Goal: Task Accomplishment & Management: Manage account settings

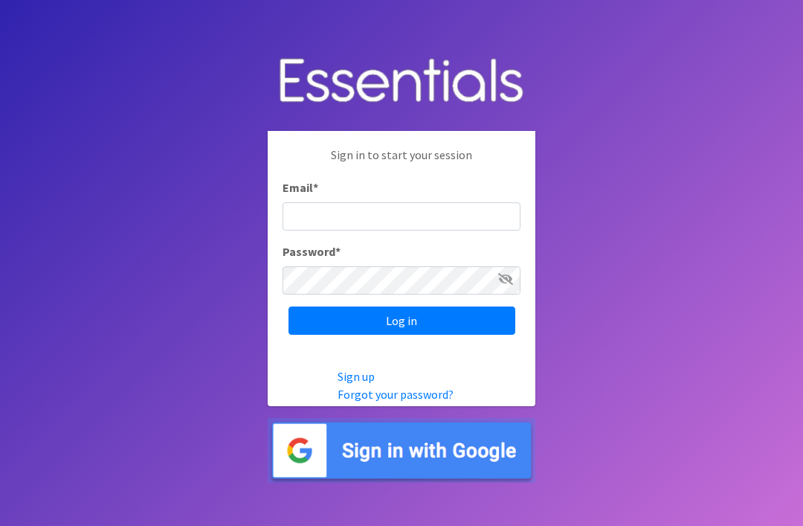
click at [647, 277] on body "Sign in to start your session Email * Password * Log in Sign up Forgot your pas…" at bounding box center [401, 263] width 803 height 526
click at [357, 231] on input "Email *" at bounding box center [402, 216] width 238 height 28
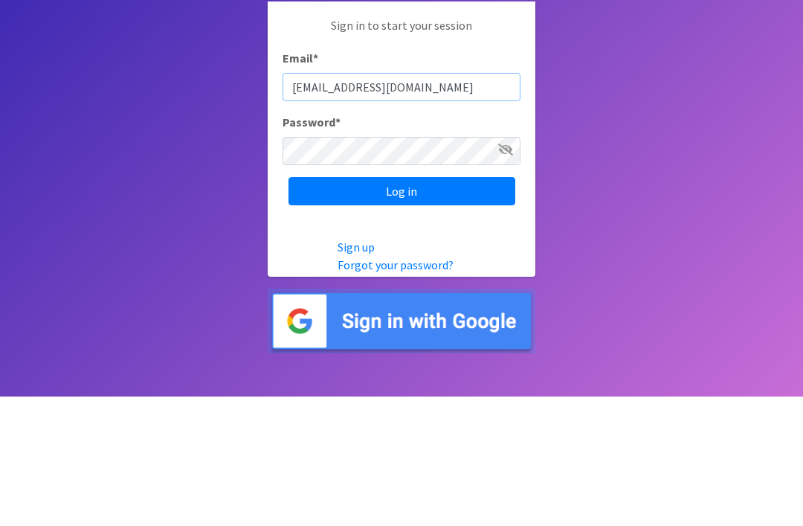
type input "pdxdiaperbank@pdxdiaperbank.org"
click at [402, 306] on input "Log in" at bounding box center [401, 320] width 227 height 28
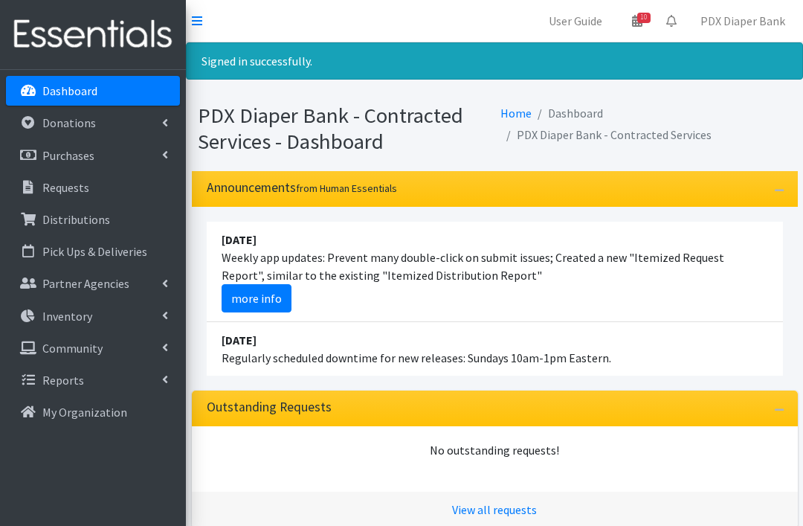
click at [59, 309] on p "Inventory" at bounding box center [67, 316] width 50 height 15
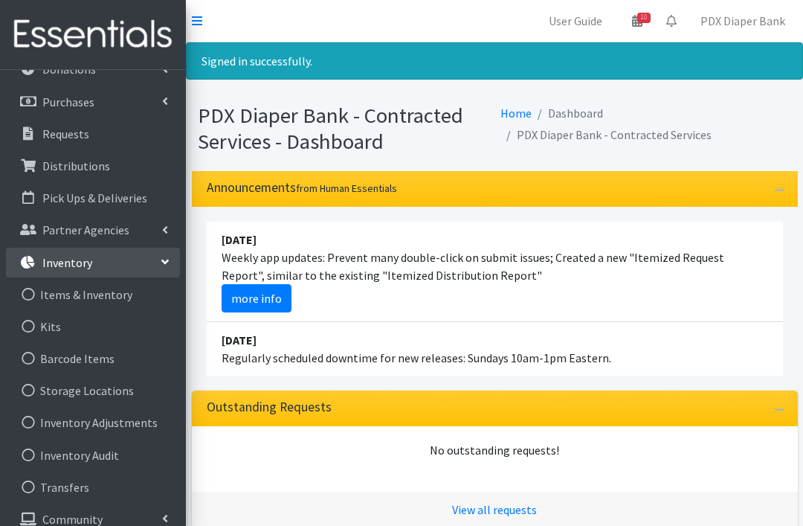
scroll to position [57, 0]
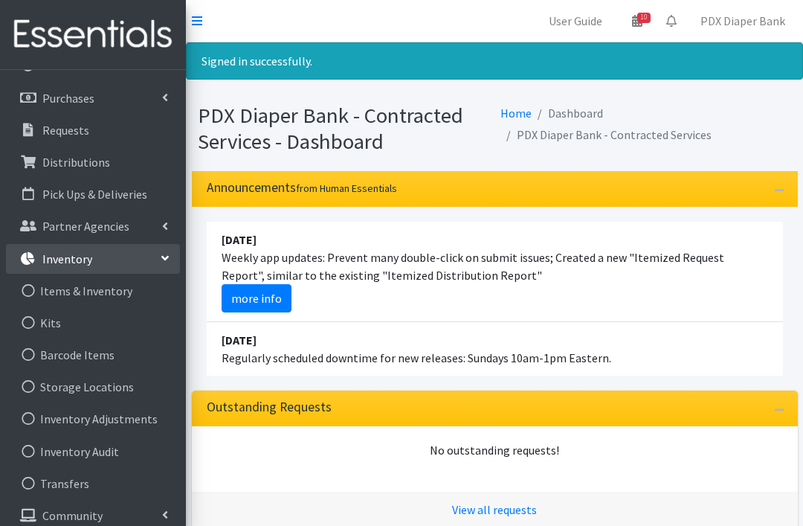
click at [27, 284] on icon at bounding box center [28, 290] width 19 height 13
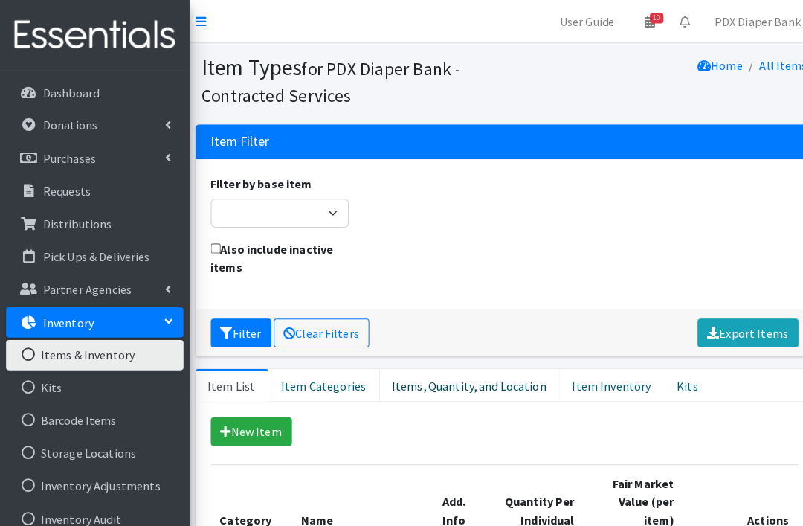
click at [461, 393] on link "Items, Quantity, and Location" at bounding box center [460, 377] width 177 height 33
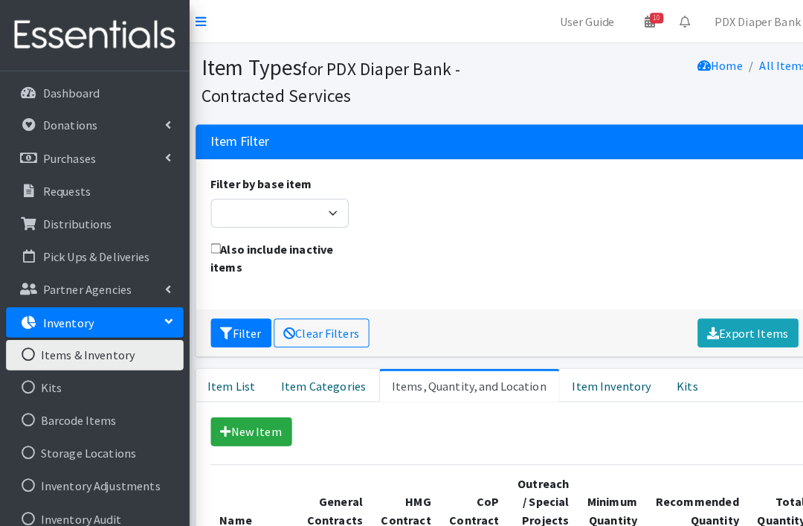
click at [477, 370] on link "Items, Quantity, and Location" at bounding box center [460, 377] width 177 height 33
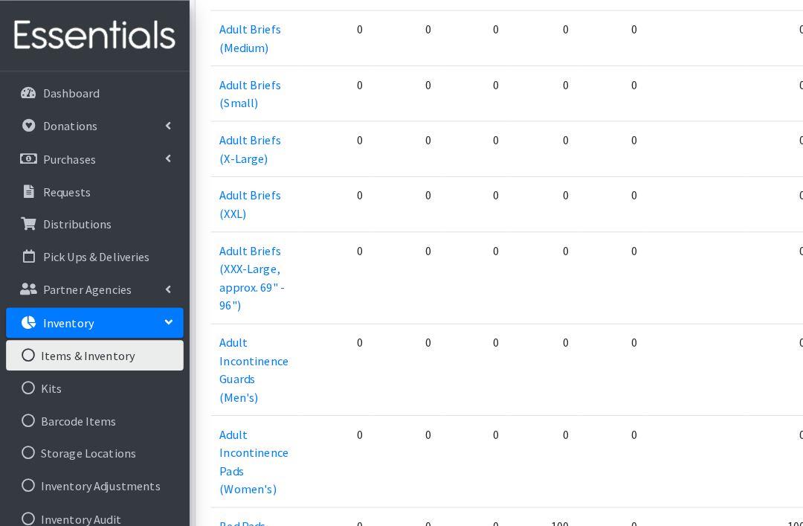
scroll to position [571, 0]
